Goal: Task Accomplishment & Management: Use online tool/utility

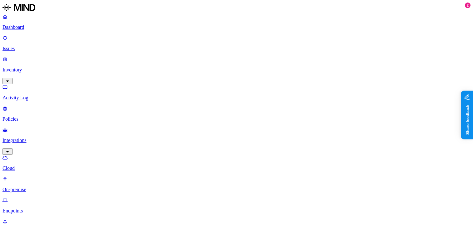
scroll to position [18, 0]
click at [34, 67] on p "Inventory" at bounding box center [237, 70] width 468 height 6
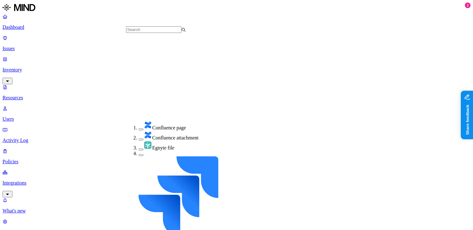
scroll to position [136, 0]
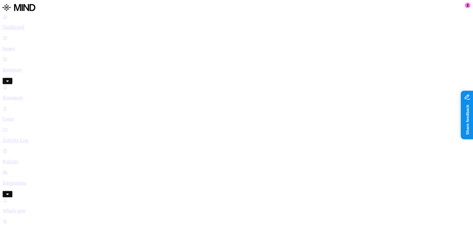
click at [37, 27] on p "Dashboard" at bounding box center [237, 27] width 468 height 6
click at [39, 46] on p "Issues" at bounding box center [237, 49] width 468 height 6
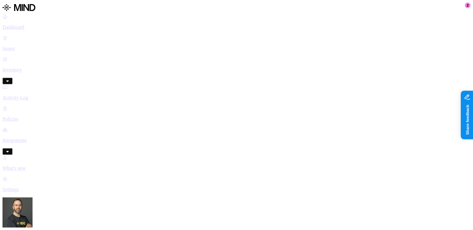
click at [31, 116] on p "Policies" at bounding box center [237, 119] width 468 height 6
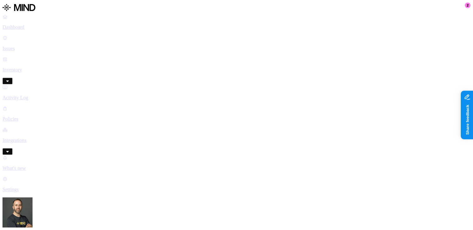
scroll to position [182, 0]
click at [206, 101] on label "Classification" at bounding box center [206, 98] width 28 height 5
click at [197, 125] on button "button" at bounding box center [194, 124] width 5 height 2
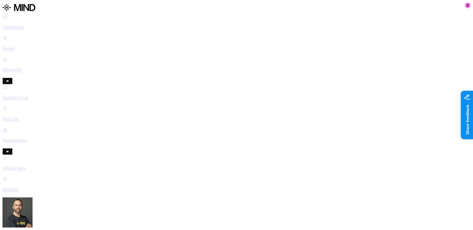
click at [43, 137] on p "Integrations" at bounding box center [237, 140] width 468 height 6
click at [32, 208] on p "Endpoints" at bounding box center [237, 211] width 468 height 6
